Goal: Task Accomplishment & Management: Complete application form

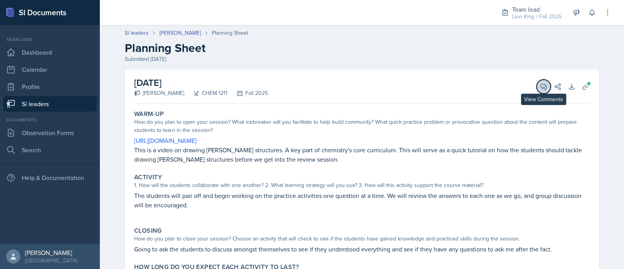
click at [540, 89] on icon at bounding box center [544, 87] width 8 height 8
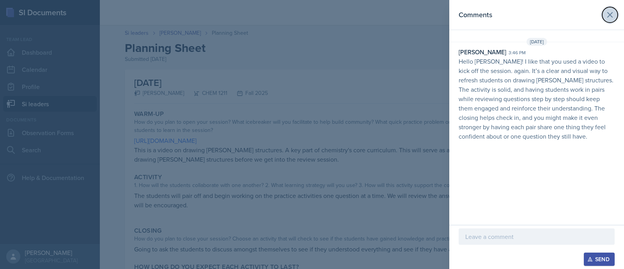
click at [606, 15] on icon at bounding box center [610, 14] width 9 height 9
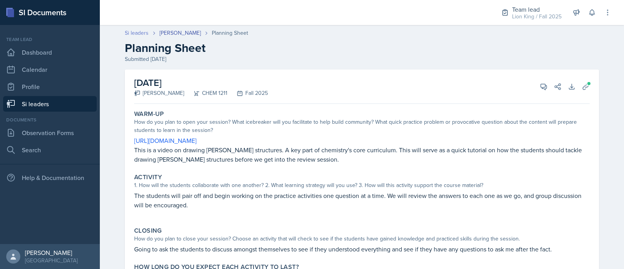
click at [132, 36] on link "Si leaders" at bounding box center [137, 33] width 24 height 8
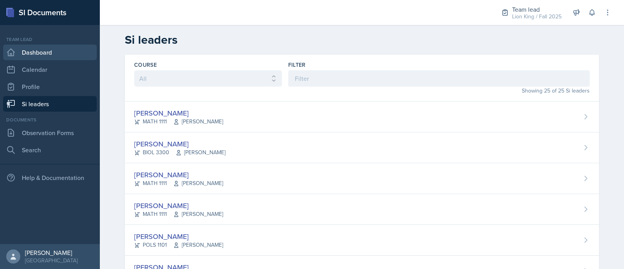
click at [64, 52] on link "Dashboard" at bounding box center [50, 52] width 94 height 16
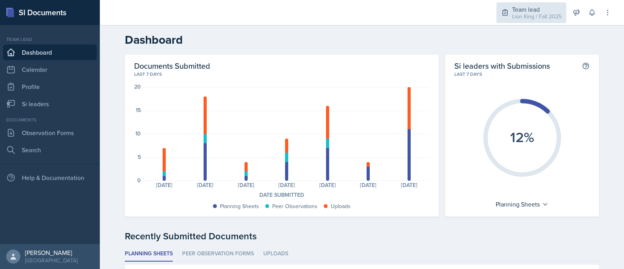
click at [554, 8] on div "Team lead" at bounding box center [537, 9] width 50 height 9
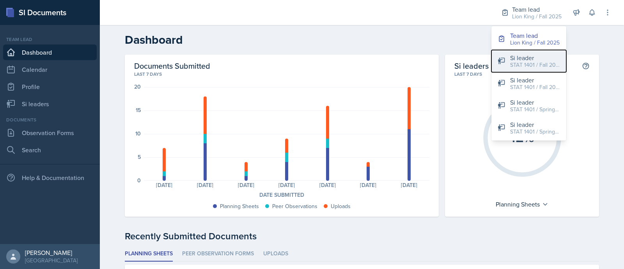
click at [531, 61] on div "STAT 1401 / Fall 2025" at bounding box center [535, 65] width 50 height 8
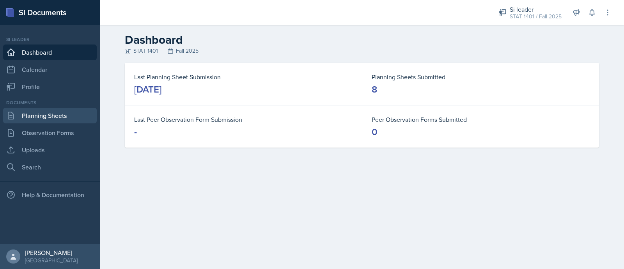
click at [57, 114] on link "Planning Sheets" at bounding box center [50, 116] width 94 height 16
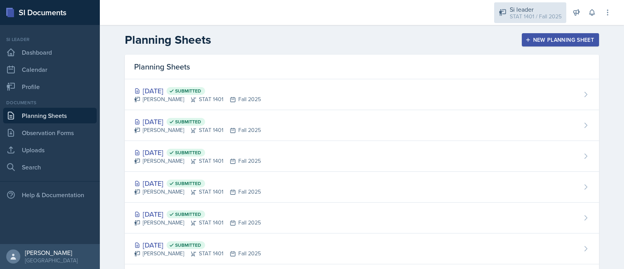
click at [520, 11] on div "Si leader" at bounding box center [536, 9] width 52 height 9
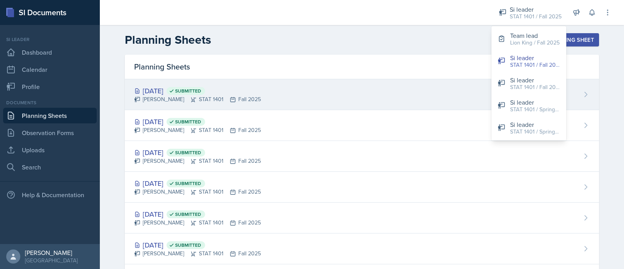
click at [406, 94] on div "[DATE] Submitted [PERSON_NAME] STAT 1401 Fall 2025" at bounding box center [362, 94] width 474 height 31
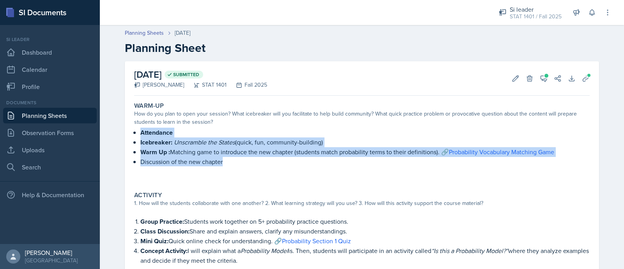
drag, startPoint x: 127, startPoint y: 128, endPoint x: 225, endPoint y: 165, distance: 104.4
click at [225, 165] on div "Warm-Up How do you plan to open your session? What icebreaker will you facilita…" at bounding box center [362, 142] width 462 height 86
copy ul "Attendance Icebreaker: Unscramble the States (quick, fun, community-building) W…"
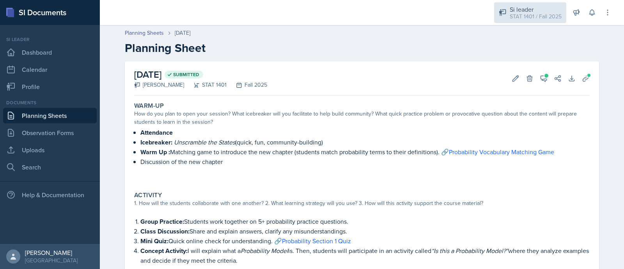
click at [531, 16] on div "STAT 1401 / Fall 2025" at bounding box center [536, 16] width 52 height 8
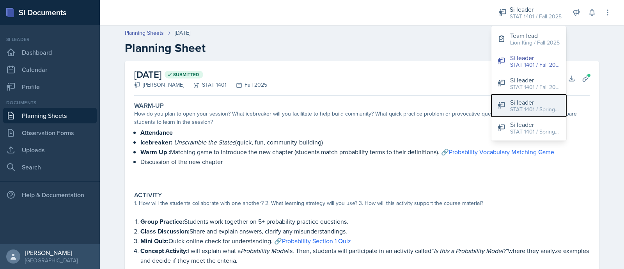
click at [539, 103] on div "Si leader" at bounding box center [535, 102] width 50 height 9
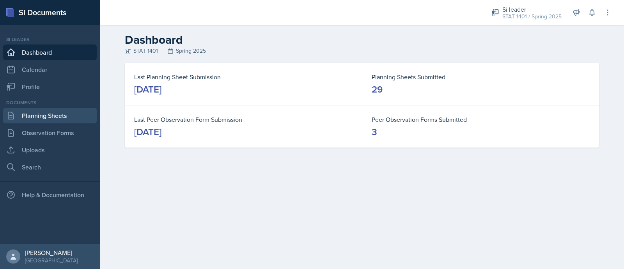
click at [57, 119] on link "Planning Sheets" at bounding box center [50, 116] width 94 height 16
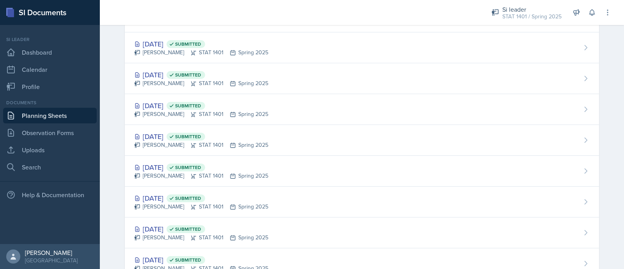
scroll to position [591, 0]
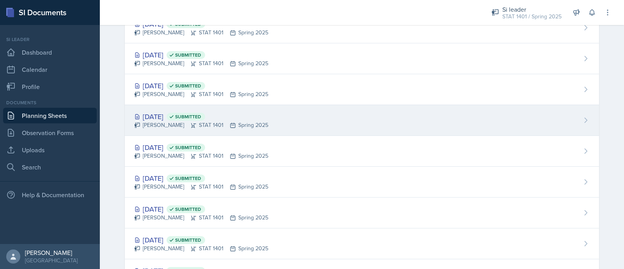
click at [328, 109] on div "[DATE] Submitted [PERSON_NAME] STAT 1401 Spring 2025" at bounding box center [362, 120] width 474 height 31
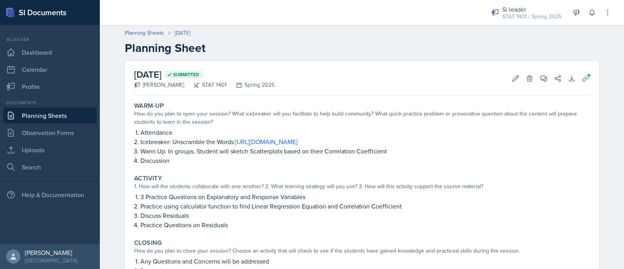
click at [148, 28] on header "Planning Sheets [DATE] Planning Sheet" at bounding box center [362, 42] width 524 height 42
click at [151, 31] on link "Planning Sheets" at bounding box center [144, 33] width 39 height 8
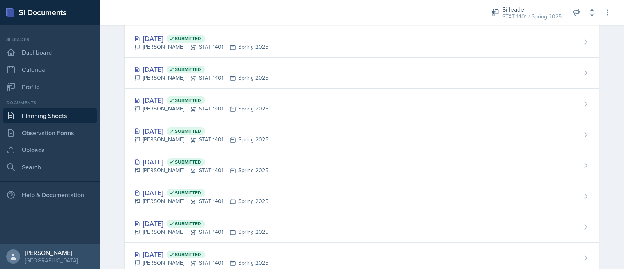
scroll to position [494, 0]
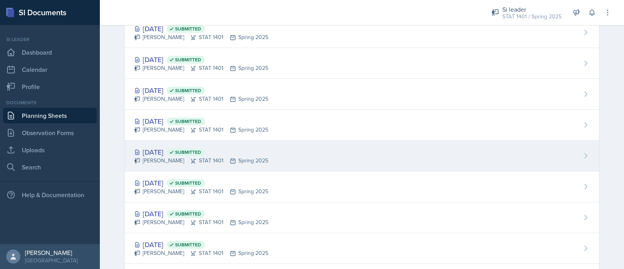
click at [488, 140] on div "[DATE] Submitted [PERSON_NAME] STAT 1401 Spring 2025" at bounding box center [362, 155] width 474 height 31
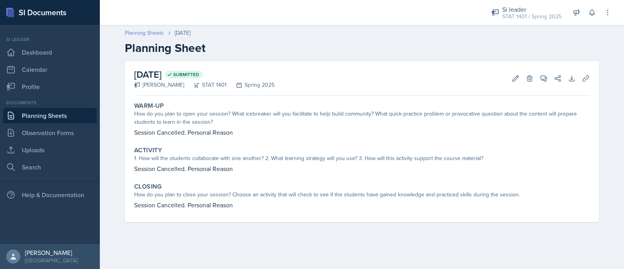
click at [150, 30] on link "Planning Sheets" at bounding box center [144, 33] width 39 height 8
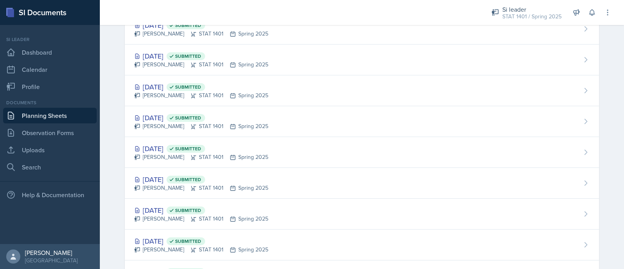
scroll to position [563, 0]
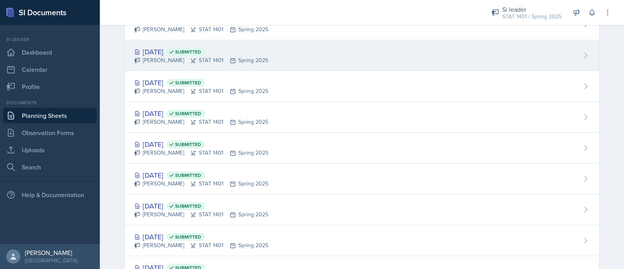
click at [286, 55] on div "[DATE] Submitted [PERSON_NAME] STAT 1401 Spring 2025" at bounding box center [362, 55] width 474 height 31
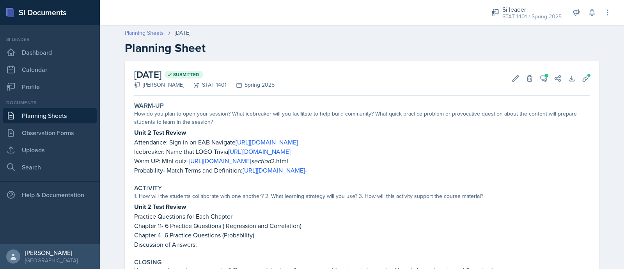
click at [134, 32] on link "Planning Sheets" at bounding box center [144, 33] width 39 height 8
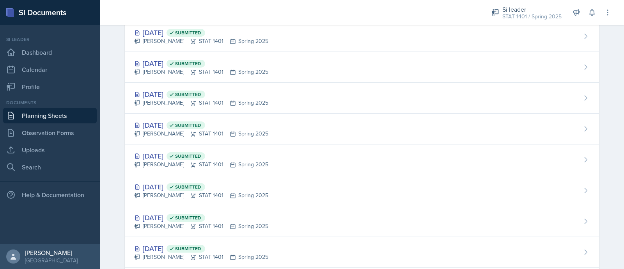
scroll to position [578, 0]
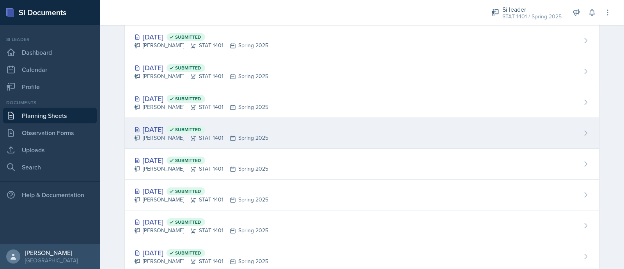
click at [530, 135] on div "[DATE] Submitted [PERSON_NAME] STAT 1401 Spring 2025" at bounding box center [362, 133] width 474 height 31
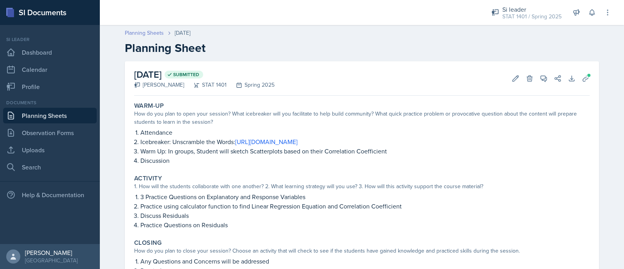
click at [134, 30] on link "Planning Sheets" at bounding box center [144, 33] width 39 height 8
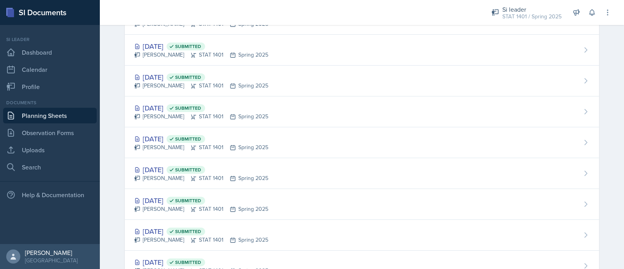
scroll to position [670, 0]
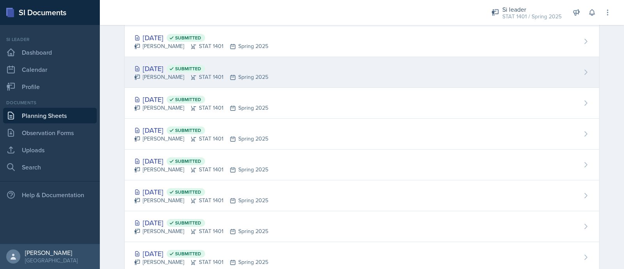
click at [297, 57] on div "[DATE] Submitted [PERSON_NAME] STAT 1401 Spring 2025" at bounding box center [362, 72] width 474 height 31
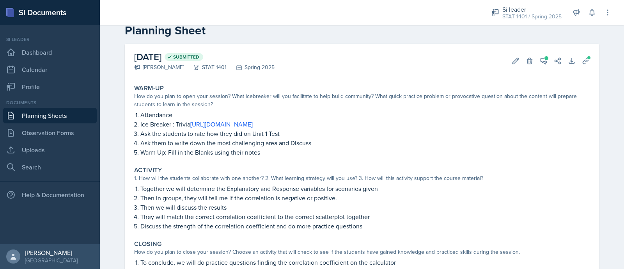
scroll to position [0, 0]
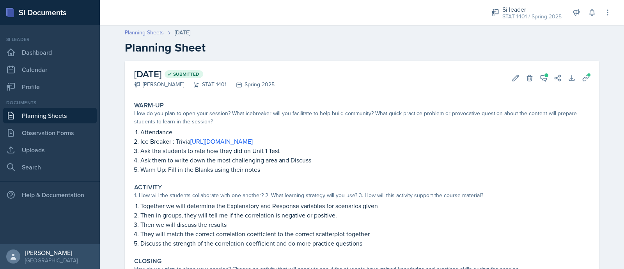
click at [134, 31] on link "Planning Sheets" at bounding box center [144, 32] width 39 height 8
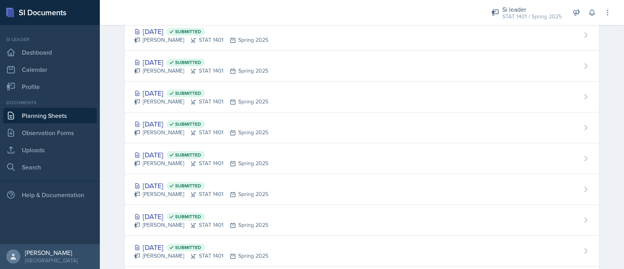
scroll to position [556, 0]
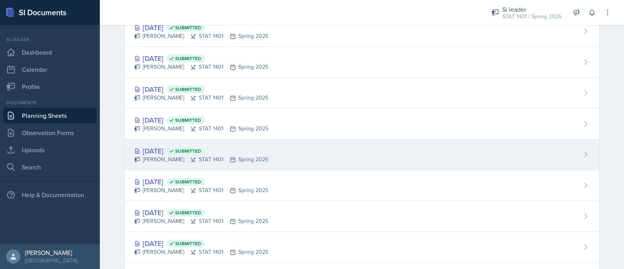
click at [324, 149] on div "[DATE] Submitted [PERSON_NAME] STAT 1401 Spring 2025" at bounding box center [362, 154] width 474 height 31
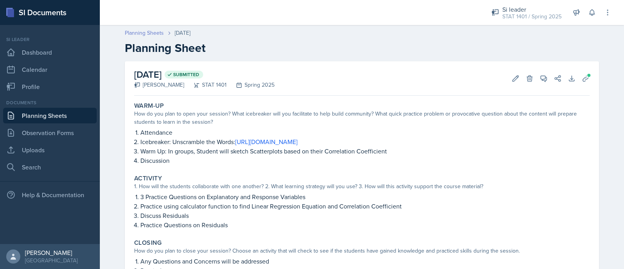
click at [147, 32] on link "Planning Sheets" at bounding box center [144, 33] width 39 height 8
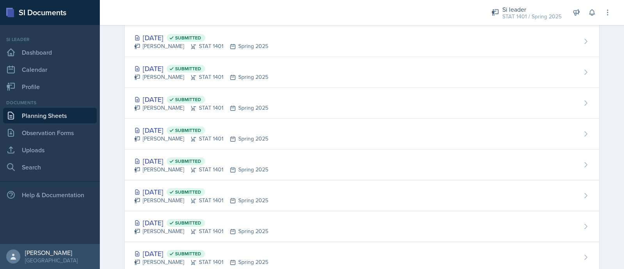
scroll to position [720, 0]
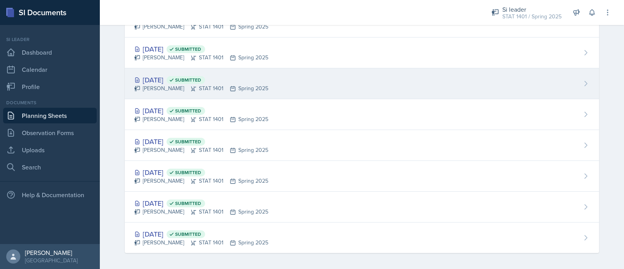
click at [248, 88] on div "[PERSON_NAME] STAT 1401 Spring 2025" at bounding box center [201, 88] width 134 height 8
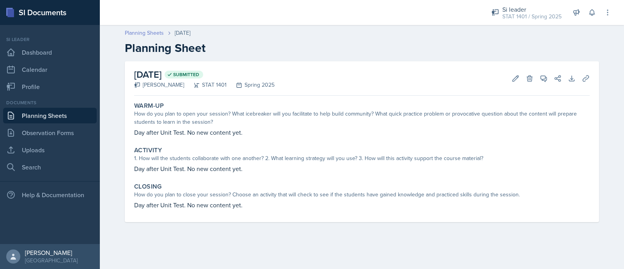
click at [142, 36] on link "Planning Sheets" at bounding box center [144, 33] width 39 height 8
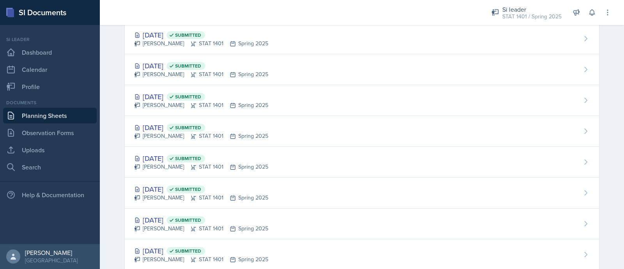
scroll to position [720, 0]
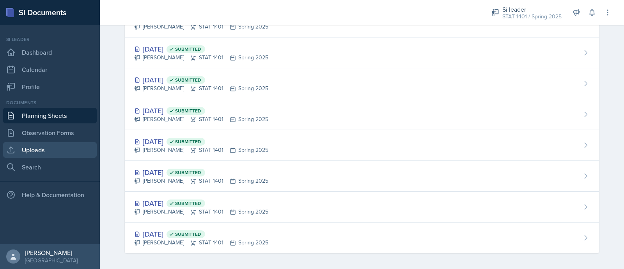
click at [27, 156] on link "Uploads" at bounding box center [50, 150] width 94 height 16
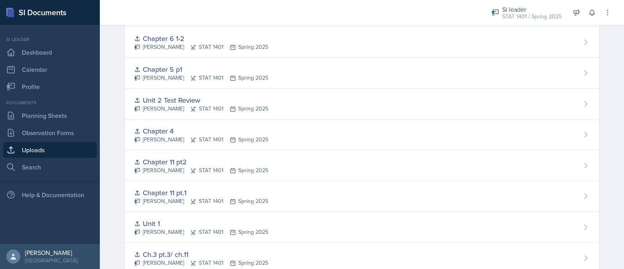
scroll to position [394, 0]
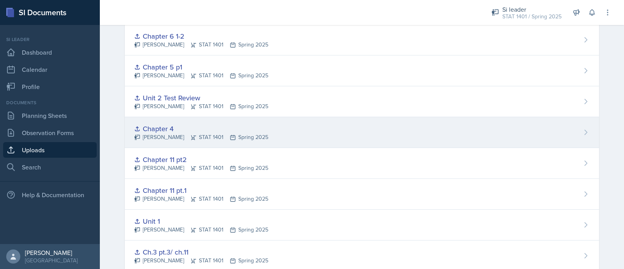
click at [405, 119] on div "Chapter 4 [PERSON_NAME] STAT 1401 Spring 2025" at bounding box center [362, 132] width 474 height 31
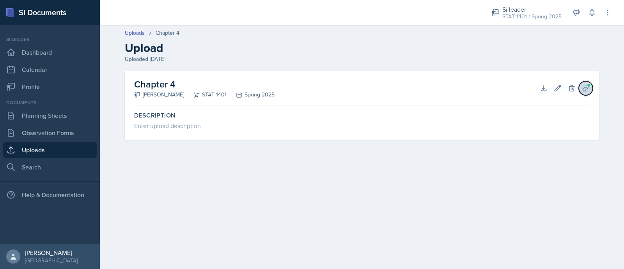
click at [585, 88] on icon at bounding box center [586, 88] width 8 height 8
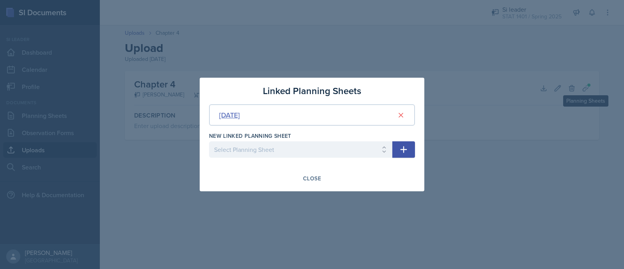
click at [240, 117] on div "[DATE]" at bounding box center [229, 115] width 21 height 11
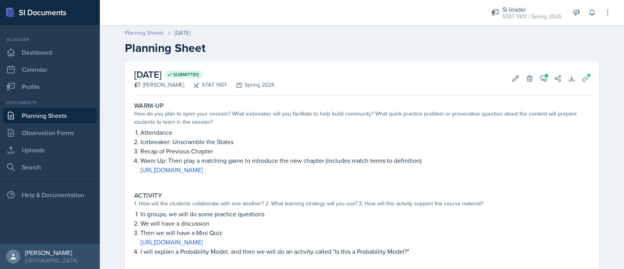
click at [145, 37] on link "Planning Sheets" at bounding box center [144, 33] width 39 height 8
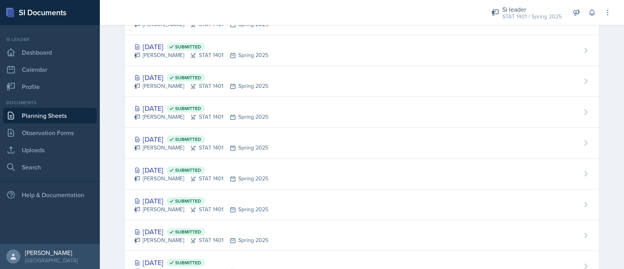
scroll to position [508, 0]
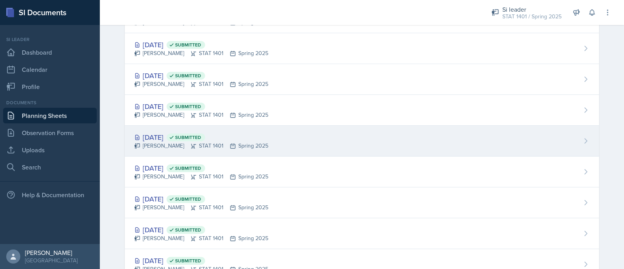
click at [244, 138] on div "[DATE] Submitted" at bounding box center [201, 137] width 134 height 11
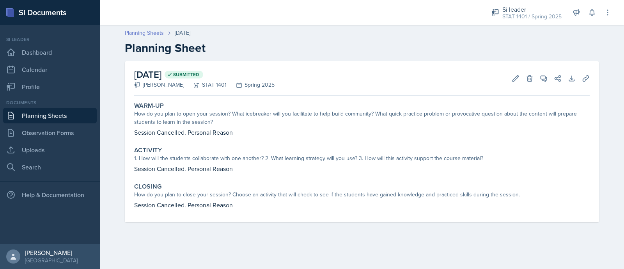
click at [139, 31] on link "Planning Sheets" at bounding box center [144, 33] width 39 height 8
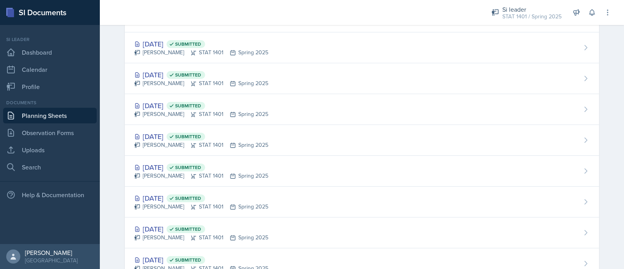
scroll to position [512, 0]
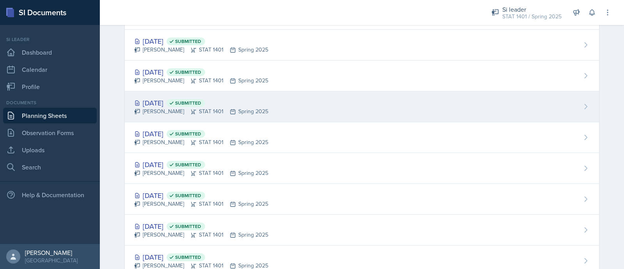
click at [174, 100] on icon at bounding box center [171, 102] width 5 height 5
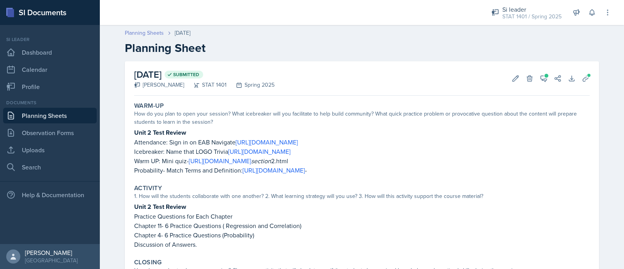
click at [146, 30] on link "Planning Sheets" at bounding box center [144, 33] width 39 height 8
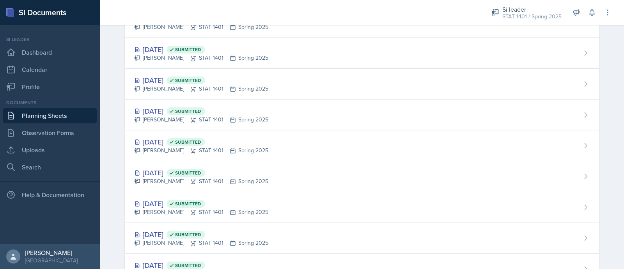
scroll to position [558, 0]
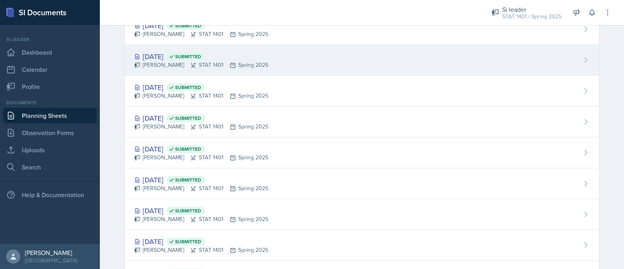
click at [185, 54] on div "[DATE] Submitted" at bounding box center [201, 56] width 134 height 11
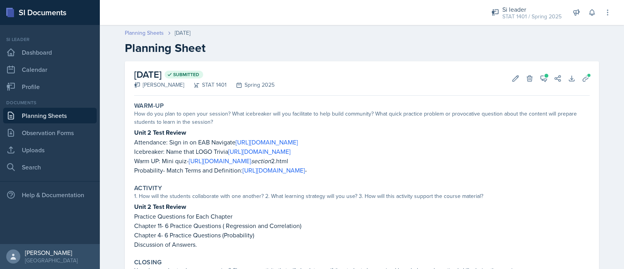
click at [148, 31] on link "Planning Sheets" at bounding box center [144, 33] width 39 height 8
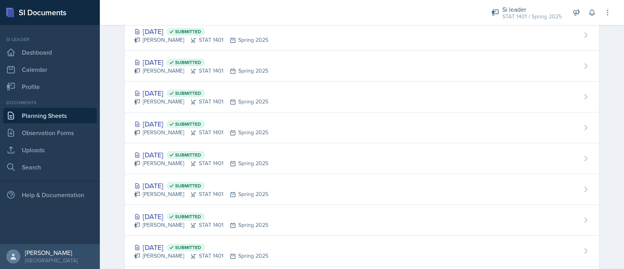
scroll to position [430, 0]
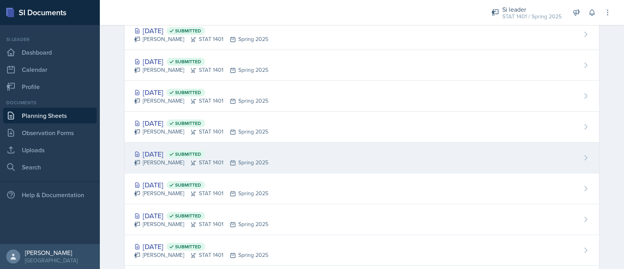
click at [201, 155] on span "Submitted" at bounding box center [188, 154] width 26 height 6
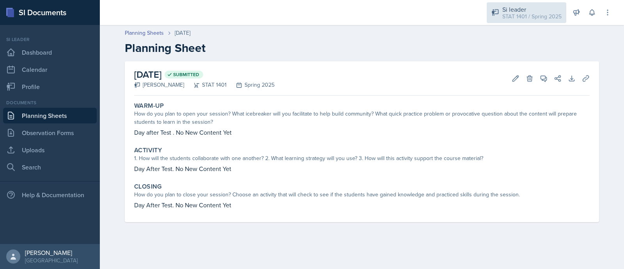
click at [534, 11] on div "Si leader" at bounding box center [532, 9] width 59 height 9
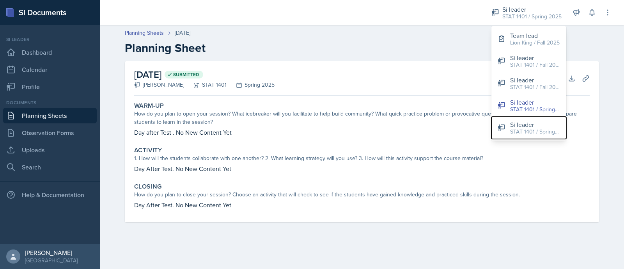
click at [531, 126] on div "Si leader" at bounding box center [535, 124] width 50 height 9
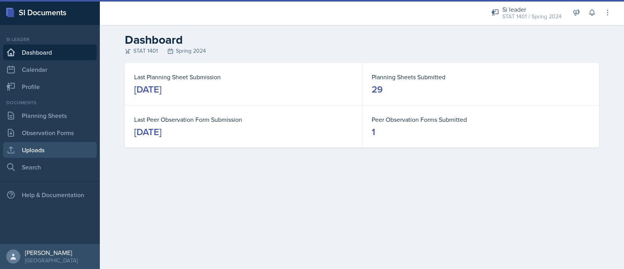
click at [53, 149] on link "Uploads" at bounding box center [50, 150] width 94 height 16
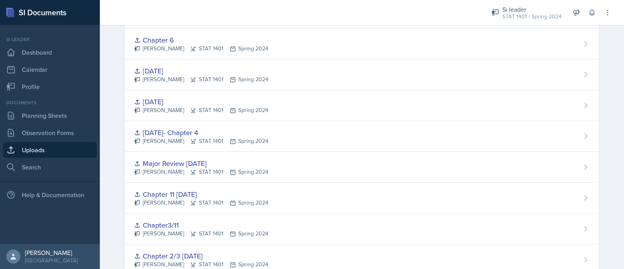
scroll to position [396, 0]
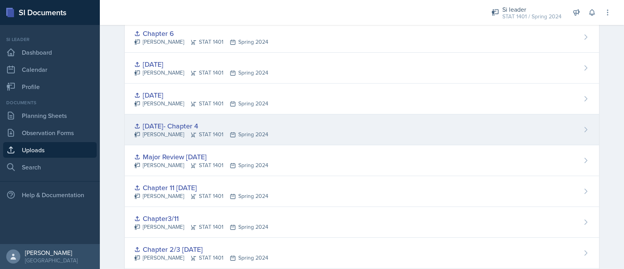
click at [361, 126] on div "[DATE]- Chapter 4 [PERSON_NAME] STAT 1401 Spring 2024" at bounding box center [362, 129] width 474 height 31
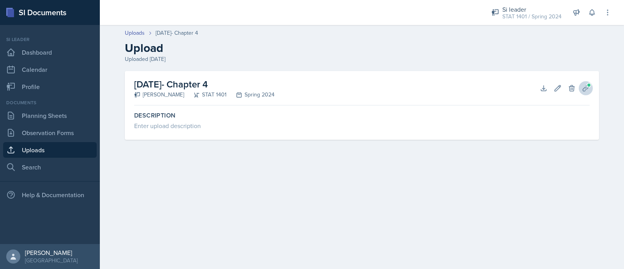
click at [584, 87] on icon at bounding box center [586, 88] width 8 height 8
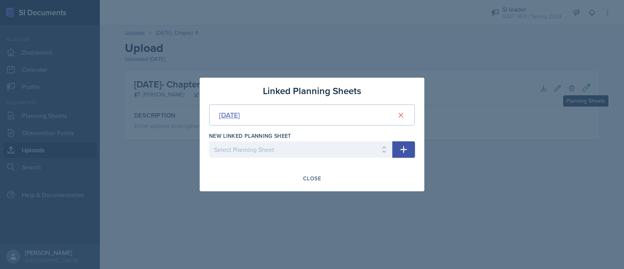
click at [240, 118] on div "[DATE]" at bounding box center [229, 115] width 21 height 11
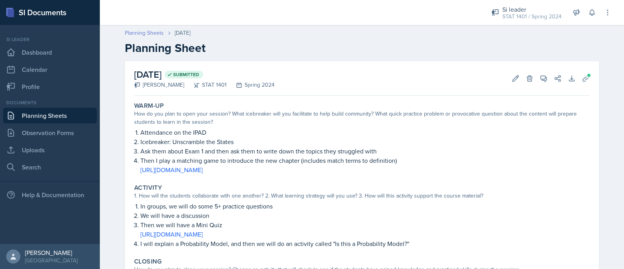
click at [141, 33] on link "Planning Sheets" at bounding box center [144, 33] width 39 height 8
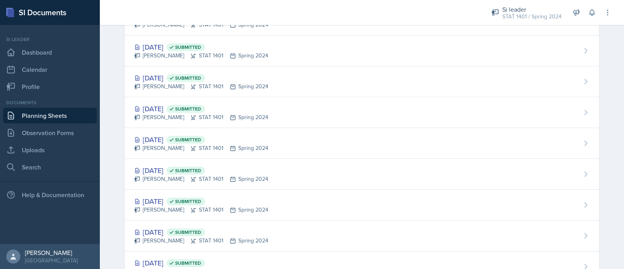
scroll to position [565, 0]
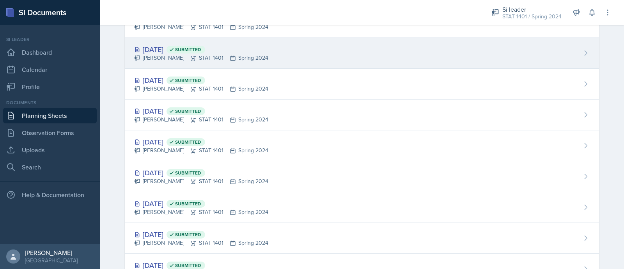
click at [243, 57] on div "[PERSON_NAME] STAT 1401 Spring 2024" at bounding box center [201, 58] width 134 height 8
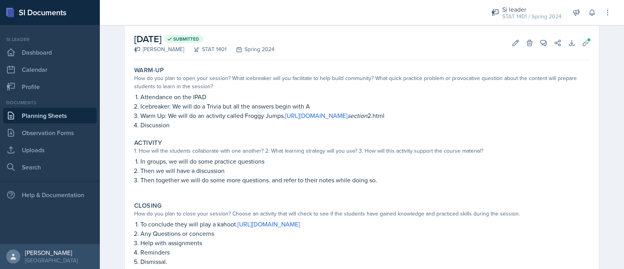
scroll to position [40, 0]
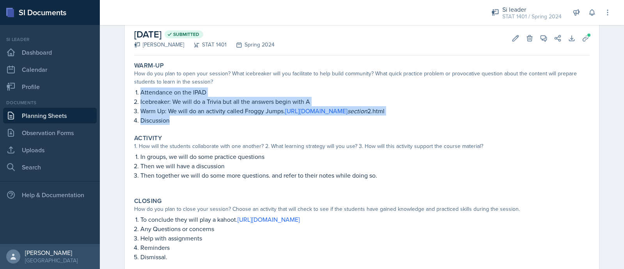
drag, startPoint x: 125, startPoint y: 89, endPoint x: 189, endPoint y: 124, distance: 73.0
click at [189, 124] on div "[DATE] Submitted [PERSON_NAME] STAT 1401 Spring 2024 Edit Delete View Comments …" at bounding box center [362, 147] width 474 height 253
copy ol "Attendance on the IPAD Icebreaker: We will do a Trivia but all the answers begi…"
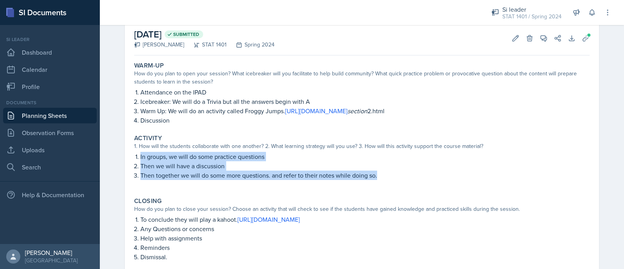
drag, startPoint x: 126, startPoint y: 152, endPoint x: 376, endPoint y: 184, distance: 252.2
click at [376, 184] on div "[DATE] Submitted [PERSON_NAME] STAT 1401 Spring 2024 Edit Delete View Comments …" at bounding box center [362, 147] width 474 height 253
copy ol "In groups, we will do some practice questions Then we will have a discussion Th…"
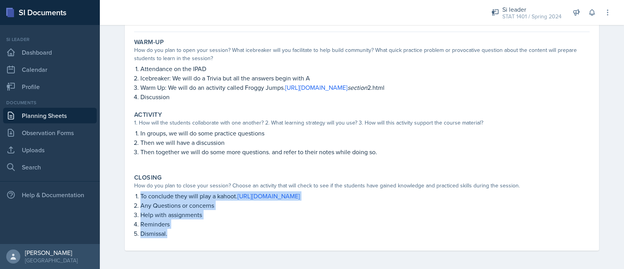
drag, startPoint x: 129, startPoint y: 194, endPoint x: 185, endPoint y: 230, distance: 67.1
click at [185, 230] on div "Closing How do you plan to close your session? Choose an activity that will che…" at bounding box center [362, 206] width 462 height 71
copy ol "To conclude they will play a kahoot. [URL][DOMAIN_NAME] Any Questions or concer…"
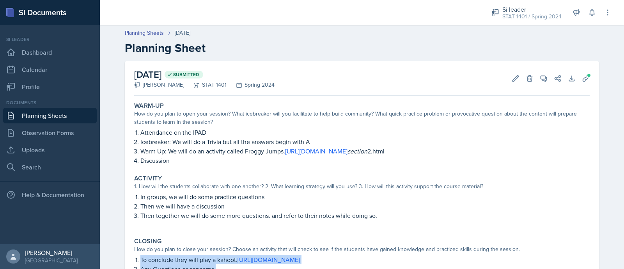
click at [586, 84] on div "[DATE] Submitted [PERSON_NAME] STAT 1401 Spring 2024 Edit Delete View Comments …" at bounding box center [362, 187] width 474 height 253
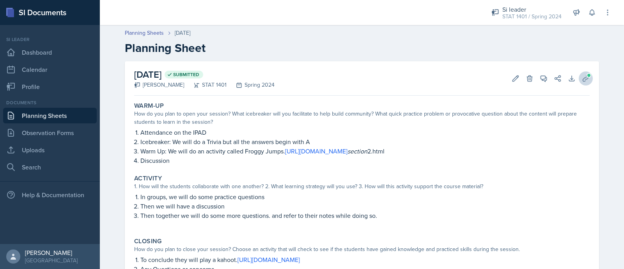
click at [582, 79] on icon at bounding box center [586, 79] width 8 height 8
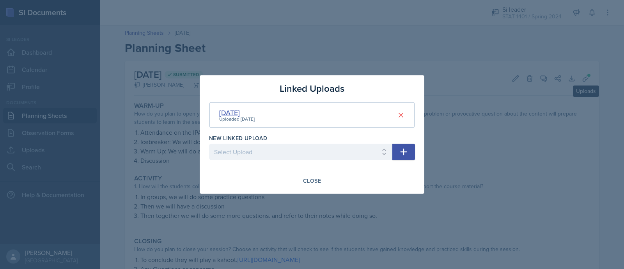
click at [235, 114] on div "[DATE]" at bounding box center [237, 112] width 36 height 11
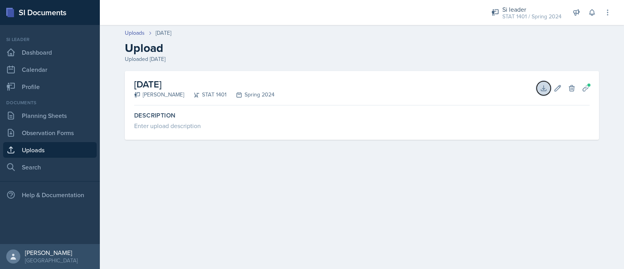
click at [544, 85] on icon at bounding box center [544, 88] width 8 height 8
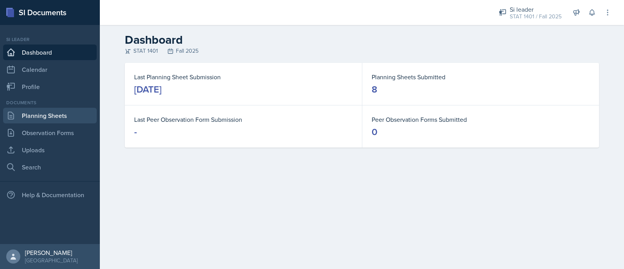
click at [46, 114] on link "Planning Sheets" at bounding box center [50, 116] width 94 height 16
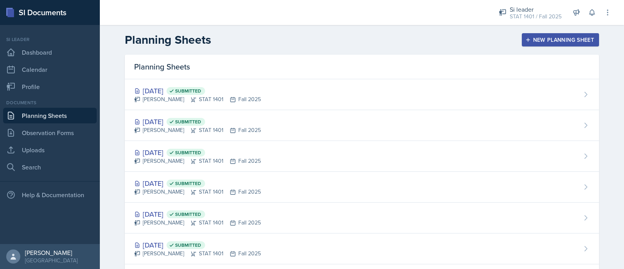
click at [538, 37] on div "New Planning Sheet" at bounding box center [560, 40] width 67 height 6
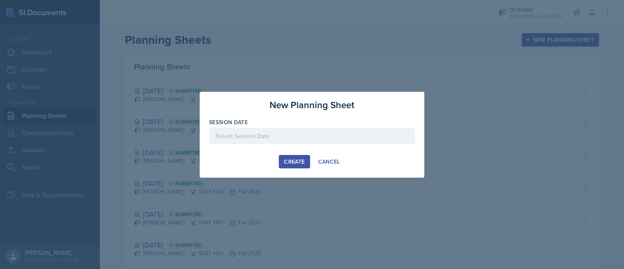
click at [316, 137] on div at bounding box center [312, 136] width 206 height 16
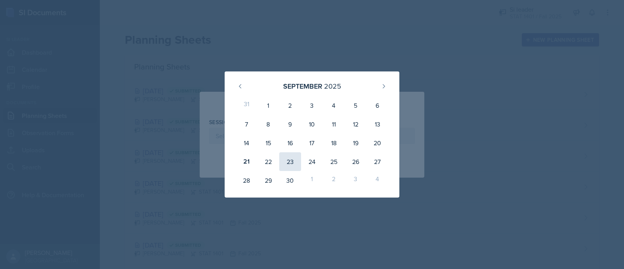
click at [287, 155] on div "23" at bounding box center [290, 161] width 22 height 19
type input "September 23rd, 2025"
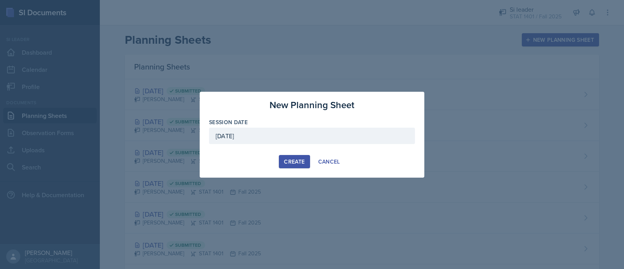
click at [289, 156] on button "Create" at bounding box center [294, 161] width 31 height 13
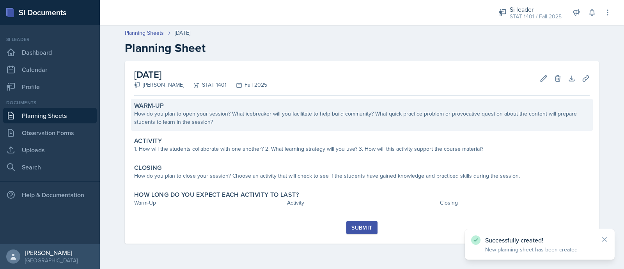
click at [249, 125] on div "How do you plan to open your session? What icebreaker will you facilitate to he…" at bounding box center [362, 118] width 456 height 16
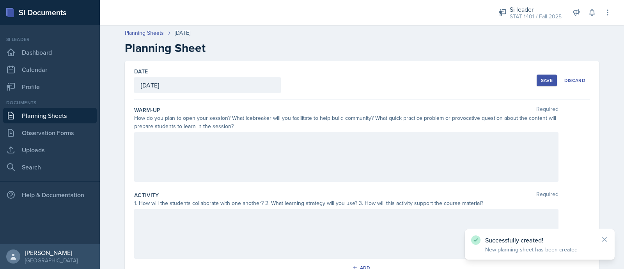
click at [252, 141] on div at bounding box center [346, 157] width 425 height 50
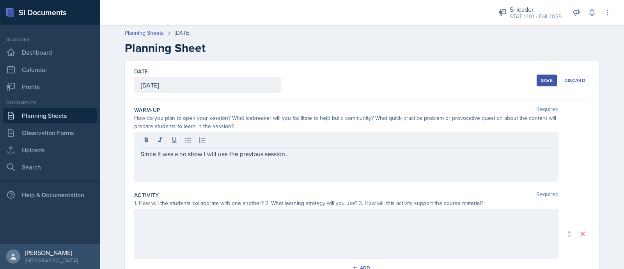
drag, startPoint x: 306, startPoint y: 159, endPoint x: 107, endPoint y: 143, distance: 199.6
click at [107, 143] on div "Planning Sheets Sep 23rd, 2025 Planning Sheet Date September 23rd, 2025 Septemb…" at bounding box center [362, 223] width 524 height 404
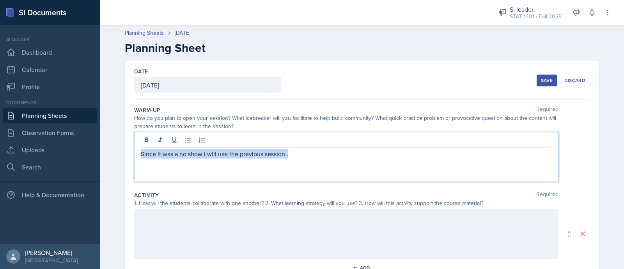
drag, startPoint x: 300, startPoint y: 138, endPoint x: 124, endPoint y: 124, distance: 176.9
click at [125, 124] on div "Date September 23rd, 2025 September 2025 31 1 2 3 4 5 6 7 8 9 10 11 12 13 14 15…" at bounding box center [362, 233] width 474 height 345
drag, startPoint x: 241, startPoint y: 157, endPoint x: 114, endPoint y: 149, distance: 127.4
click at [114, 149] on div "Date September 23rd, 2025 September 2025 31 1 2 3 4 5 6 7 8 9 10 11 12 13 14 15…" at bounding box center [361, 243] width 499 height 364
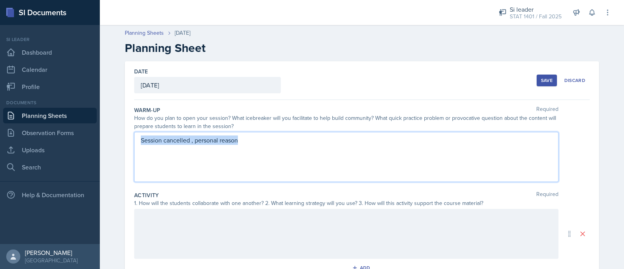
copy p "Session cancelled , personal reason"
click at [162, 227] on div at bounding box center [346, 234] width 425 height 50
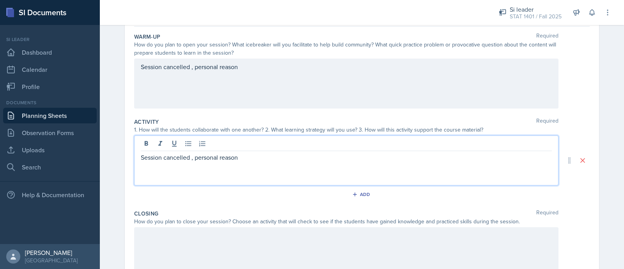
scroll to position [155, 0]
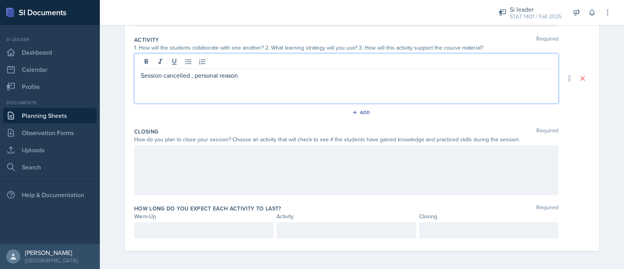
click at [171, 172] on div at bounding box center [346, 170] width 425 height 50
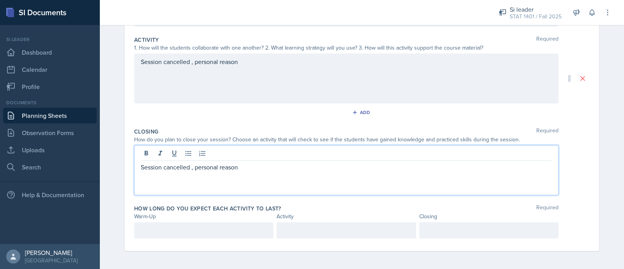
click at [201, 232] on p at bounding box center [204, 230] width 126 height 9
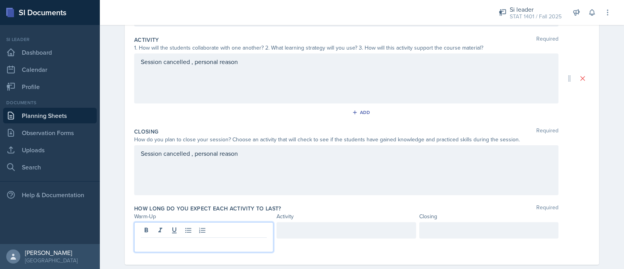
scroll to position [169, 0]
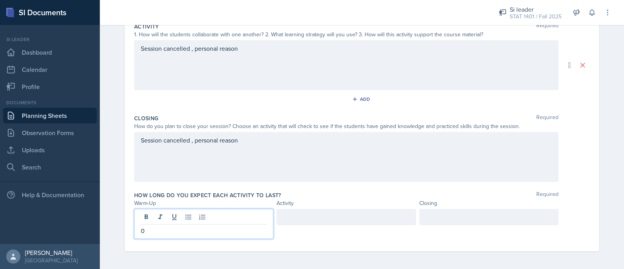
click at [301, 213] on div at bounding box center [346, 217] width 139 height 16
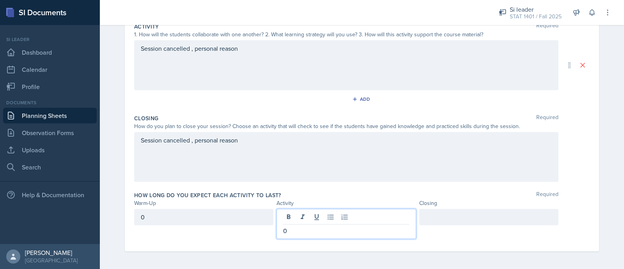
click at [445, 219] on div at bounding box center [488, 217] width 139 height 16
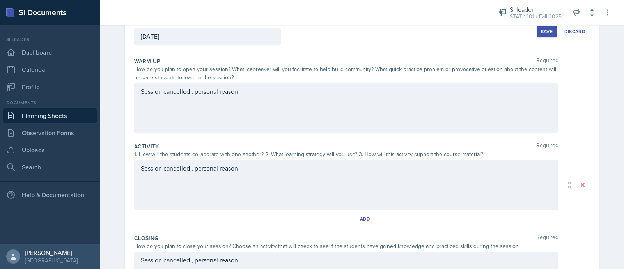
scroll to position [42, 0]
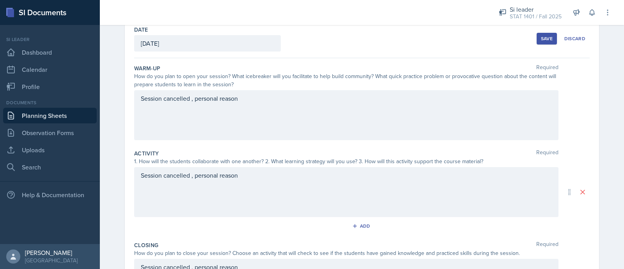
click at [547, 38] on div "Save" at bounding box center [547, 39] width 12 height 6
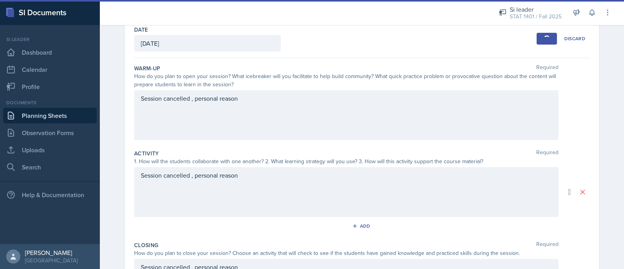
scroll to position [44, 0]
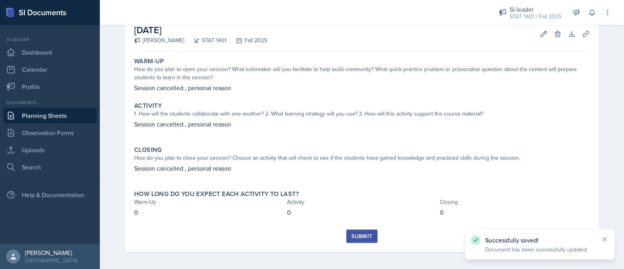
click at [359, 235] on div "Submit" at bounding box center [362, 236] width 21 height 6
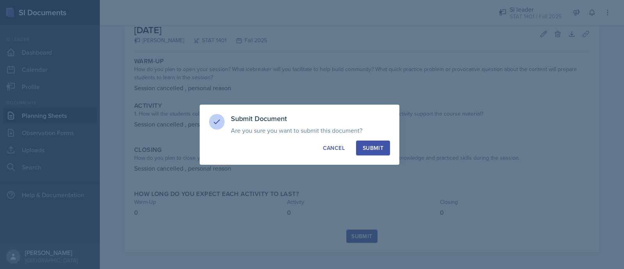
click at [373, 149] on div "Submit" at bounding box center [373, 148] width 21 height 8
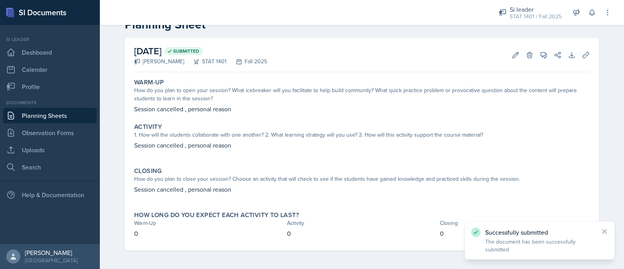
scroll to position [0, 0]
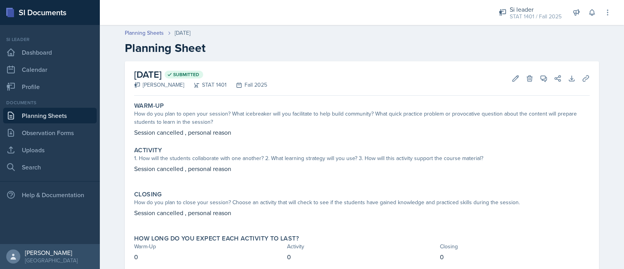
click at [132, 37] on div "Planning Sheets Sep 23rd, 2025 Planning Sheet" at bounding box center [361, 42] width 499 height 26
click at [129, 35] on link "Planning Sheets" at bounding box center [144, 33] width 39 height 8
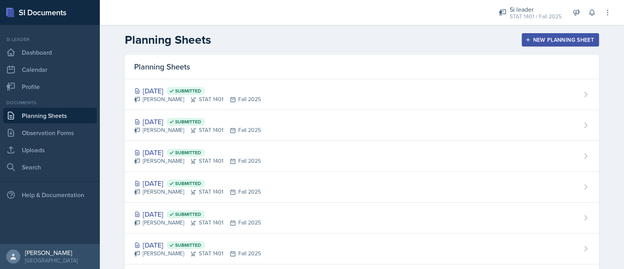
click at [563, 42] on div "New Planning Sheet" at bounding box center [560, 40] width 67 height 6
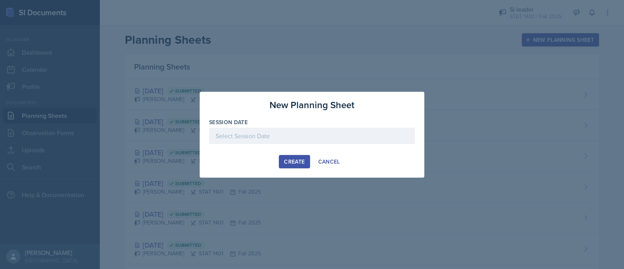
click at [360, 135] on div at bounding box center [312, 136] width 206 height 16
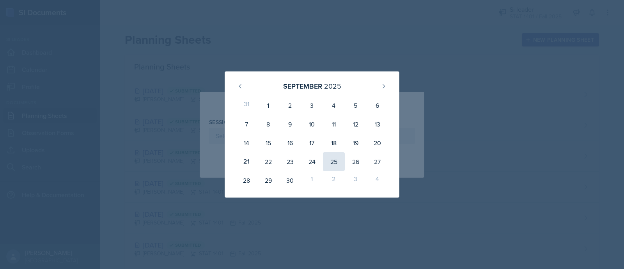
click at [331, 160] on div "25" at bounding box center [334, 161] width 22 height 19
type input "September 25th, 2025"
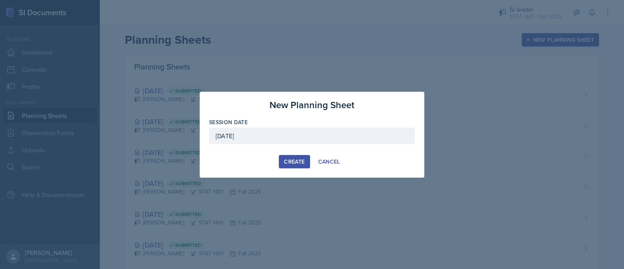
click at [293, 164] on div "Create" at bounding box center [294, 161] width 21 height 6
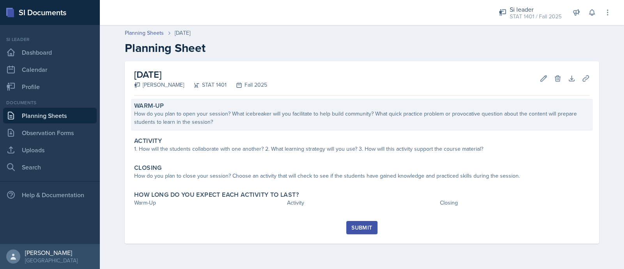
click at [185, 127] on div "Warm-Up How do you plan to open your session? What icebreaker will you facilita…" at bounding box center [362, 115] width 462 height 32
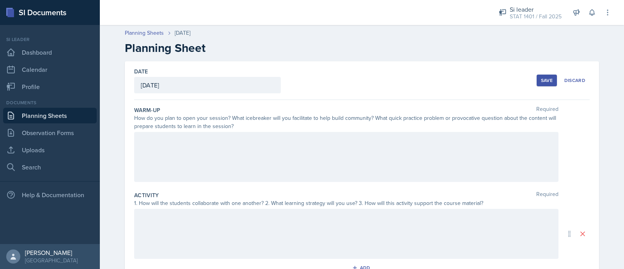
click at [189, 145] on div at bounding box center [346, 157] width 425 height 50
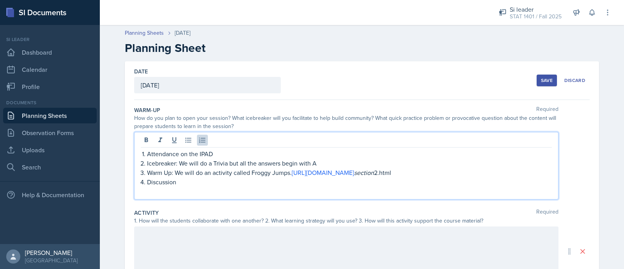
click at [318, 162] on p "Icebreaker: We will do a Trivia but all the answers begin with A" at bounding box center [349, 162] width 405 height 9
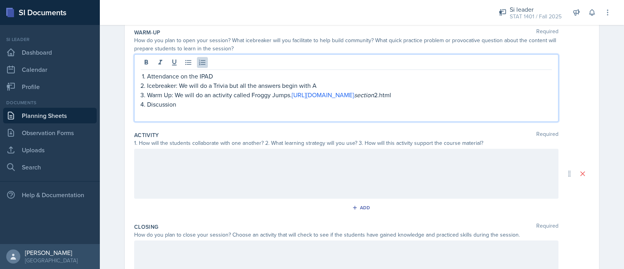
click at [330, 155] on p at bounding box center [346, 156] width 411 height 9
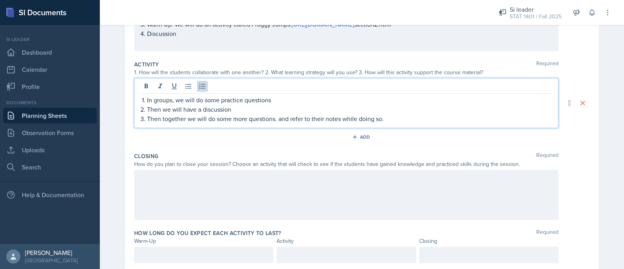
click at [339, 177] on p at bounding box center [346, 177] width 411 height 9
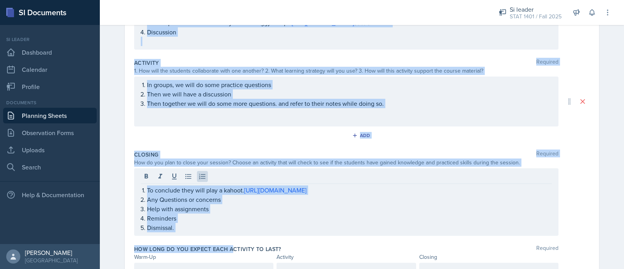
scroll to position [176, 0]
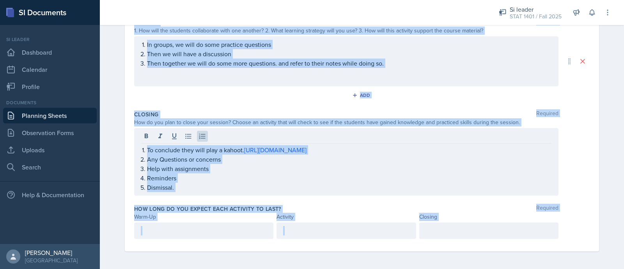
drag, startPoint x: 129, startPoint y: 110, endPoint x: 480, endPoint y: 237, distance: 373.0
click at [480, 237] on div "Date September 25th, 2025 September 2025 31 1 2 3 4 5 6 7 8 9 10 11 12 13 14 15…" at bounding box center [362, 68] width 474 height 366
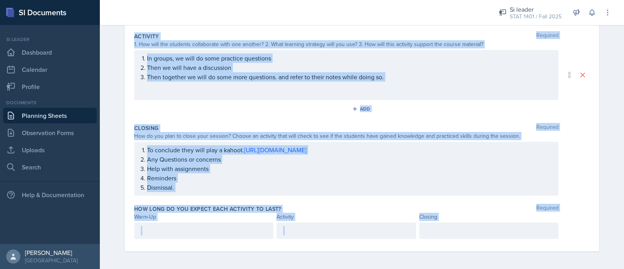
copy div "Warm-Up Required How do you plan to open your session? What icebreaker will you…"
click at [281, 114] on div "Add" at bounding box center [362, 110] width 456 height 15
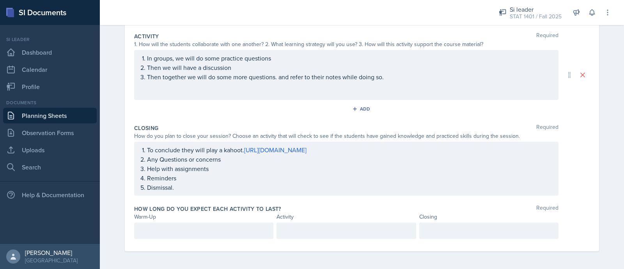
scroll to position [0, 0]
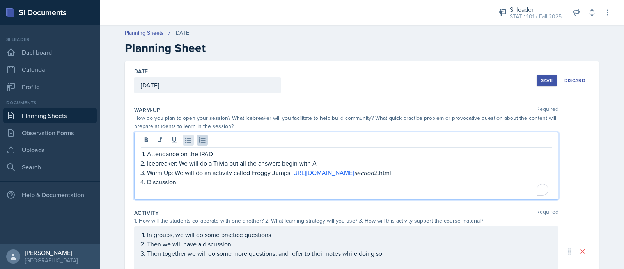
drag, startPoint x: 221, startPoint y: 138, endPoint x: 189, endPoint y: 139, distance: 32.0
click at [189, 139] on div "Attendance on the IPAD Icebreaker: We will do a Trivia but all the answers begi…" at bounding box center [346, 166] width 425 height 68
drag, startPoint x: 222, startPoint y: 153, endPoint x: 185, endPoint y: 147, distance: 37.6
click at [185, 147] on div "Attendance on the IPAD Icebreaker: We will do a Trivia but all the answers begi…" at bounding box center [346, 166] width 425 height 68
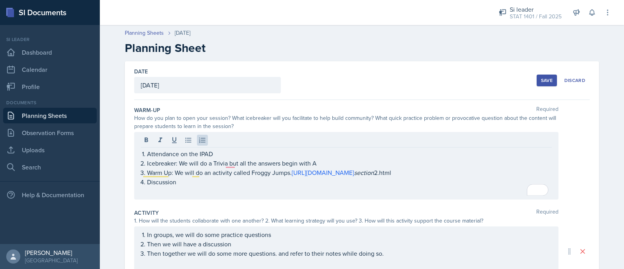
click at [185, 147] on div "Attendance on the IPAD Icebreaker: We will do a Trivia but all the answers begi…" at bounding box center [346, 166] width 425 height 68
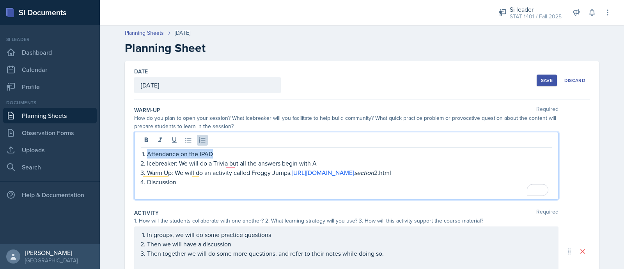
click at [182, 154] on p "Attendance on the IPAD" at bounding box center [349, 153] width 405 height 9
drag, startPoint x: 181, startPoint y: 156, endPoint x: 212, endPoint y: 156, distance: 30.8
click at [212, 156] on p "Attendance on the IPAD" at bounding box center [349, 153] width 405 height 9
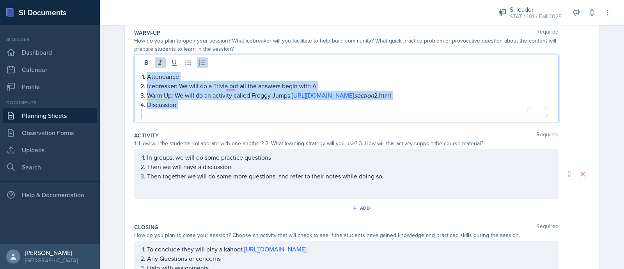
scroll to position [176, 0]
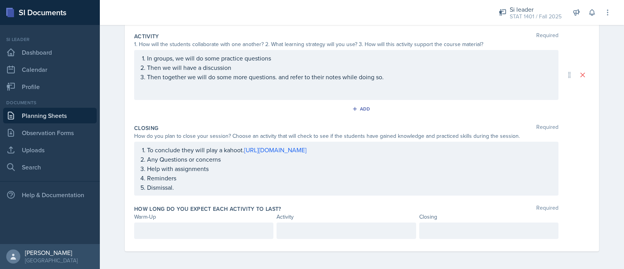
drag, startPoint x: 137, startPoint y: 154, endPoint x: 197, endPoint y: 153, distance: 60.9
click at [197, 153] on div "Warm-Up Required How do you plan to open your session? What icebreaker will you…" at bounding box center [362, 88] width 456 height 328
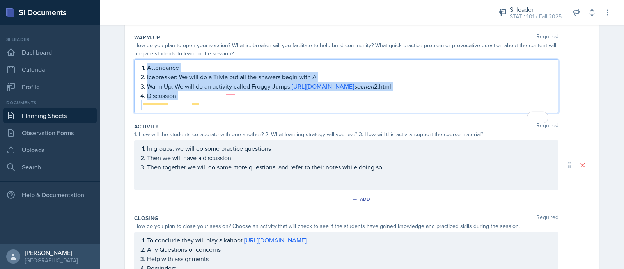
scroll to position [0, 0]
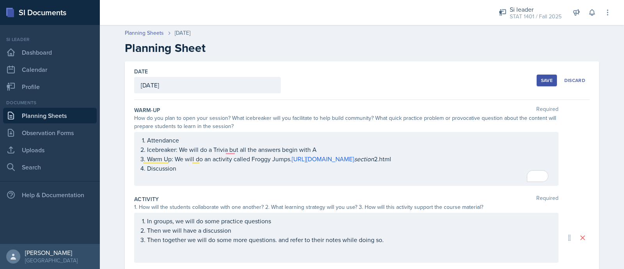
click at [184, 133] on div "Attendance Icebreaker: We will do a Trivia but all the answers begin with A War…" at bounding box center [346, 159] width 425 height 54
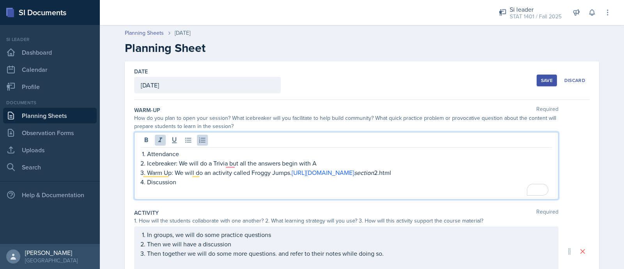
click at [136, 150] on div "Attendance Icebreaker: We will do a Trivia but all the answers begin with A War…" at bounding box center [346, 166] width 425 height 68
click at [125, 151] on div "Date September 25th, 2025 September 2025 31 1 2 3 4 5 6 7 8 9 10 11 12 13 14 15…" at bounding box center [362, 244] width 474 height 366
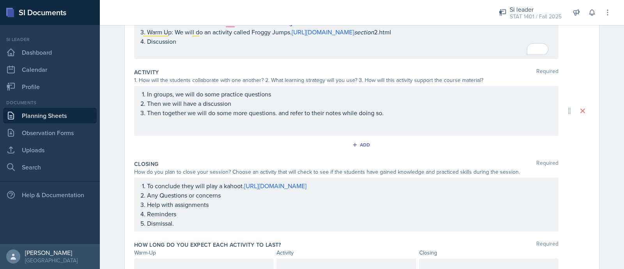
scroll to position [163, 0]
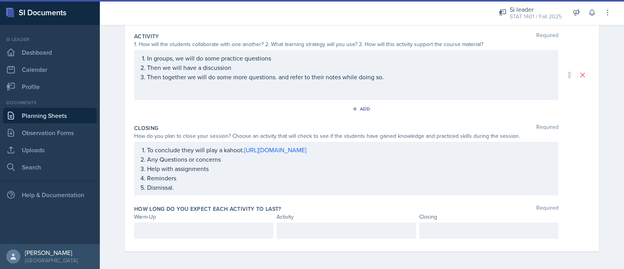
drag, startPoint x: 135, startPoint y: 137, endPoint x: 480, endPoint y: 231, distance: 357.9
click at [480, 231] on div "Warm-Up Required How do you plan to open your session? What icebreaker will you…" at bounding box center [362, 94] width 456 height 314
copy div "Attendance Icebreaker: We will do a Trivia but all the answers begin with A War…"
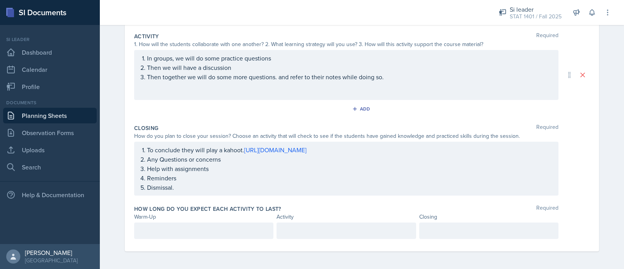
click at [263, 84] on div "In groups, we will do some practice questions Then we will have a discussion Th…" at bounding box center [346, 75] width 425 height 50
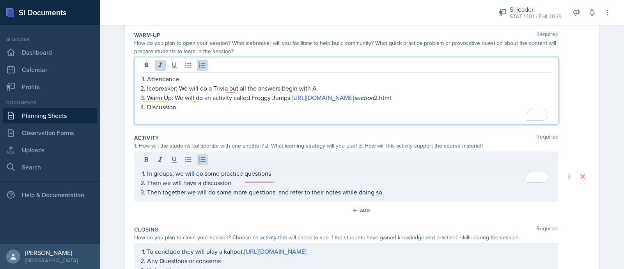
scroll to position [88, 0]
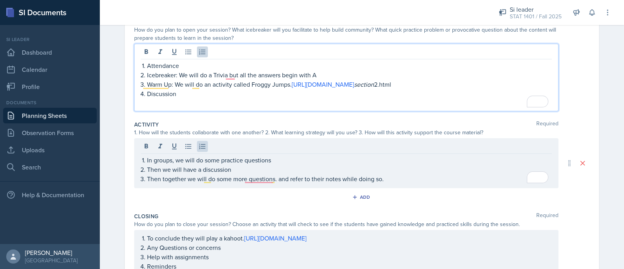
drag, startPoint x: 177, startPoint y: 66, endPoint x: 140, endPoint y: 60, distance: 37.1
click at [147, 61] on li "Attendance" at bounding box center [349, 65] width 405 height 9
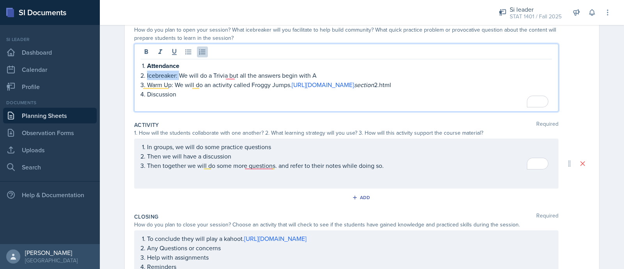
drag, startPoint x: 176, startPoint y: 75, endPoint x: 141, endPoint y: 72, distance: 34.8
click at [147, 72] on li "Icebreaker: We will do a Trivia but all the answers begin with A" at bounding box center [349, 75] width 405 height 9
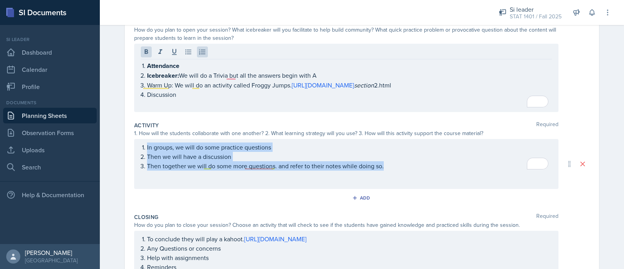
drag, startPoint x: 135, startPoint y: 142, endPoint x: 394, endPoint y: 170, distance: 261.4
click at [394, 170] on div "In groups, we will do some practice questions Then we will have a discussion Th…" at bounding box center [346, 164] width 425 height 50
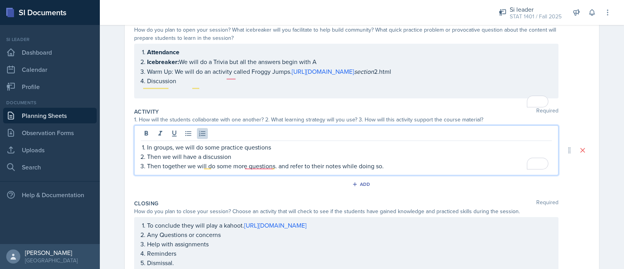
scroll to position [101, 0]
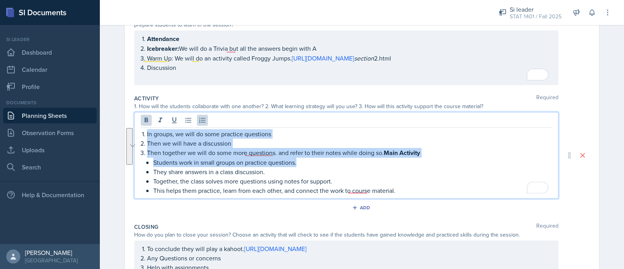
drag, startPoint x: 323, startPoint y: 144, endPoint x: 104, endPoint y: 117, distance: 220.2
click at [104, 117] on div "Planning Sheets Sep 25th, 2025 Planning Sheet Date September 25th, 2025 Septemb…" at bounding box center [362, 144] width 524 height 449
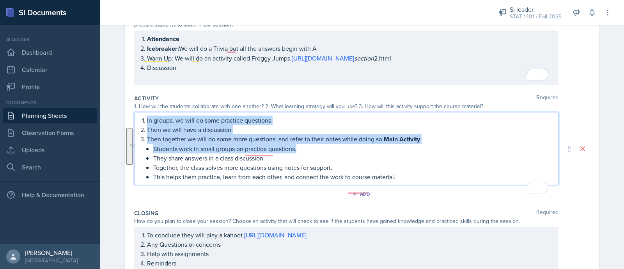
scroll to position [88, 0]
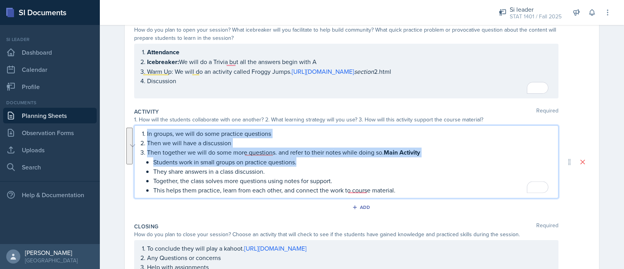
click at [215, 132] on p "In groups, we will do some practice questions" at bounding box center [349, 133] width 405 height 9
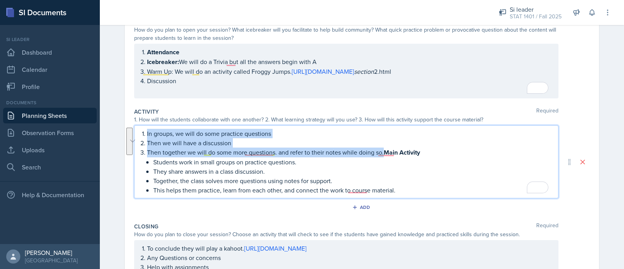
drag, startPoint x: 380, startPoint y: 149, endPoint x: 146, endPoint y: 112, distance: 237.4
click at [146, 112] on div "Activity Required 1. How will the students collaborate with one another? 2. Wha…" at bounding box center [362, 162] width 456 height 115
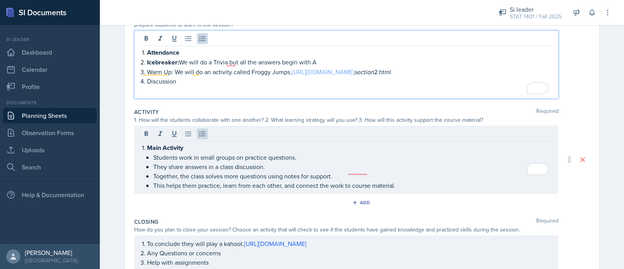
scroll to position [115, 0]
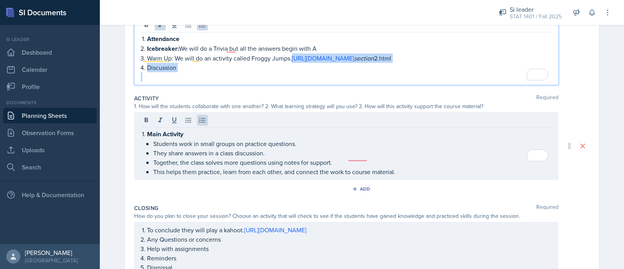
drag, startPoint x: 290, startPoint y: 59, endPoint x: 322, endPoint y: 77, distance: 36.9
click at [322, 77] on div "Attendance Icebreaker: We will do a Trivia but all the answers begin with A War…" at bounding box center [346, 58] width 411 height 48
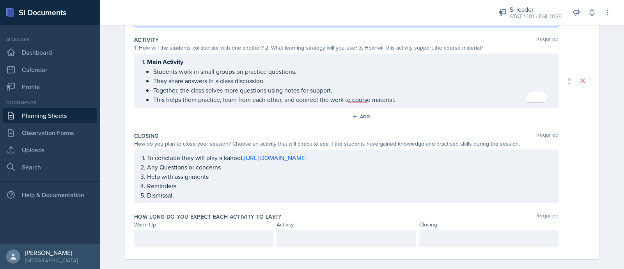
scroll to position [171, 0]
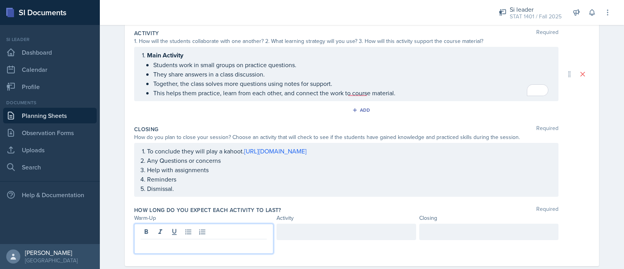
click at [213, 230] on div at bounding box center [203, 239] width 139 height 30
click at [295, 230] on div at bounding box center [346, 230] width 139 height 16
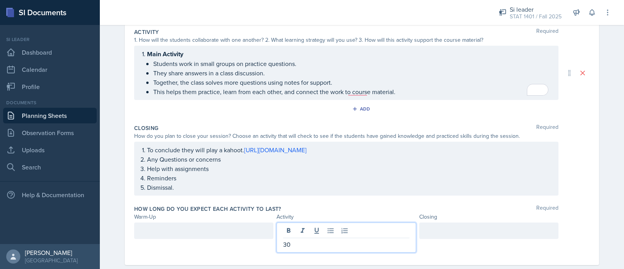
click at [201, 231] on div at bounding box center [203, 230] width 139 height 16
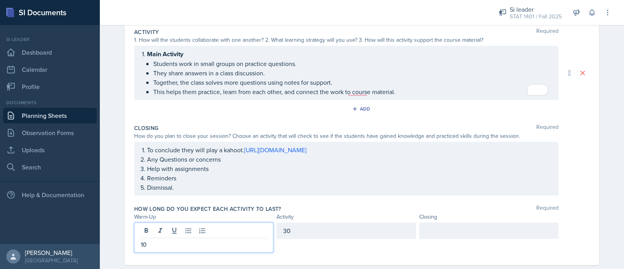
click at [429, 225] on div at bounding box center [488, 230] width 139 height 16
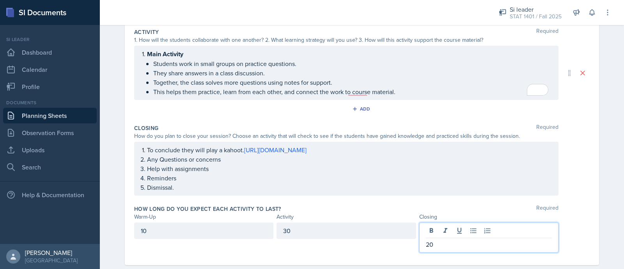
click at [435, 188] on p "Dismissal." at bounding box center [349, 187] width 405 height 9
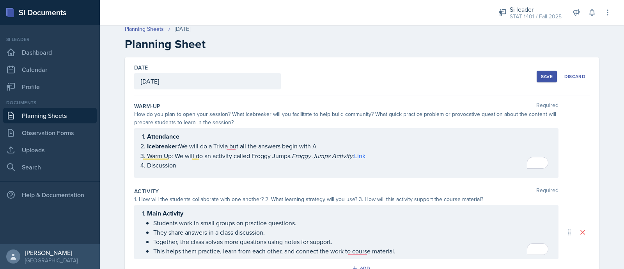
scroll to position [0, 0]
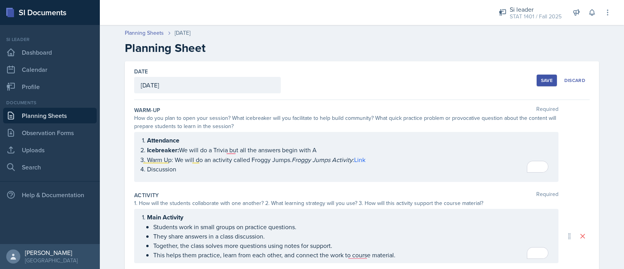
click at [544, 80] on div "Save" at bounding box center [547, 80] width 12 height 6
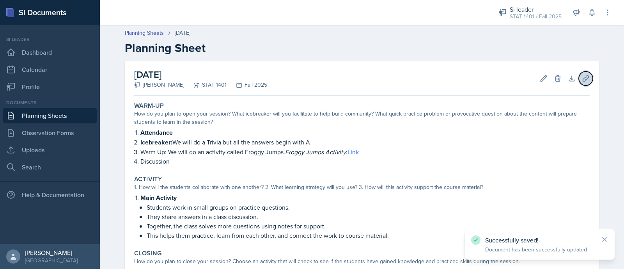
click at [583, 84] on button "Uploads" at bounding box center [586, 78] width 14 height 14
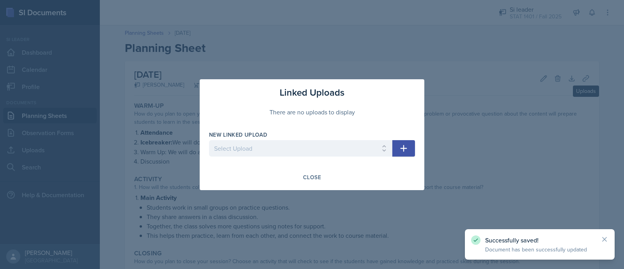
click at [142, 128] on div at bounding box center [312, 134] width 624 height 269
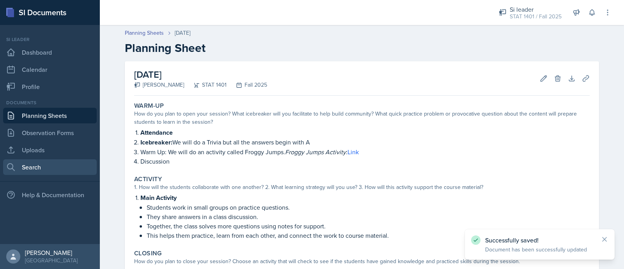
click at [49, 161] on link "Search" at bounding box center [50, 167] width 94 height 16
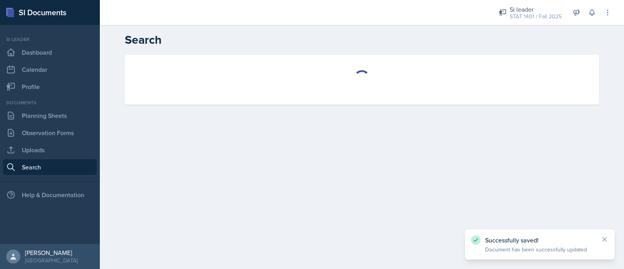
select select "all"
select select "1"
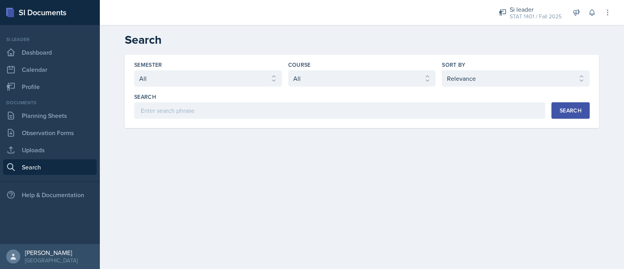
click at [55, 160] on link "Search" at bounding box center [50, 167] width 94 height 16
click at [44, 155] on link "Uploads" at bounding box center [50, 150] width 94 height 16
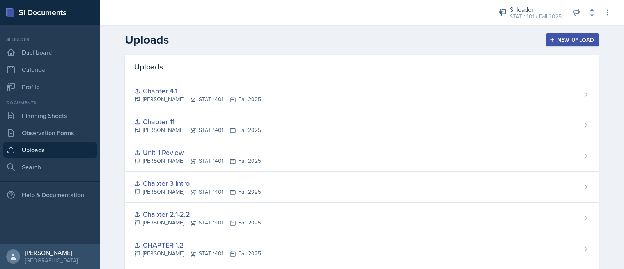
click at [577, 41] on div "New Upload" at bounding box center [572, 40] width 43 height 6
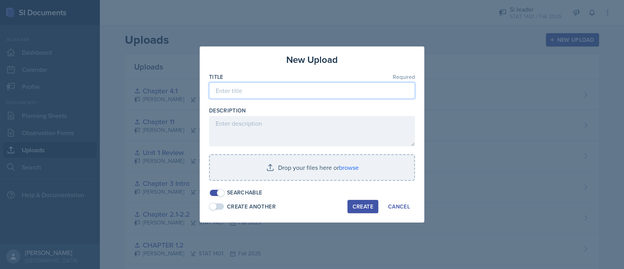
click at [361, 93] on input at bounding box center [312, 90] width 206 height 16
type input "Chapter 4.2"
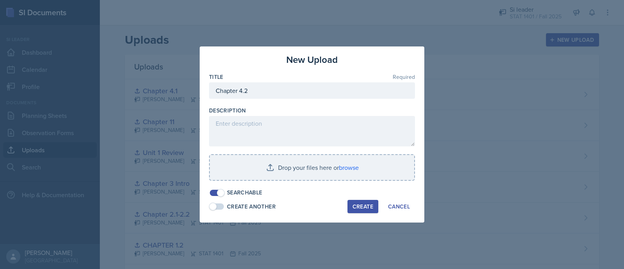
click at [364, 212] on button "Create" at bounding box center [363, 206] width 31 height 13
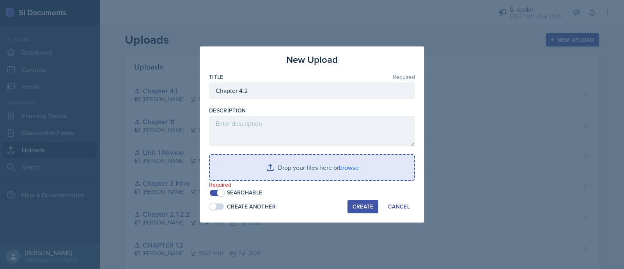
click at [373, 170] on input "file" at bounding box center [312, 167] width 204 height 25
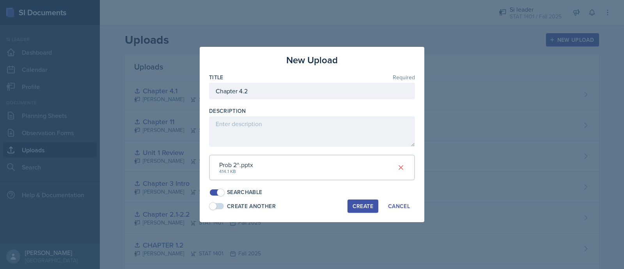
click at [373, 211] on button "Create" at bounding box center [363, 205] width 31 height 13
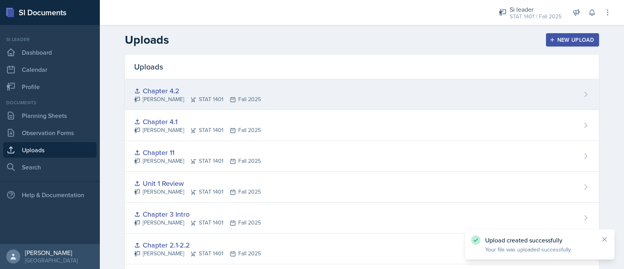
click at [421, 91] on div "Chapter 4.2 Asha-Kaye Johnson STAT 1401 Fall 2025" at bounding box center [362, 94] width 474 height 31
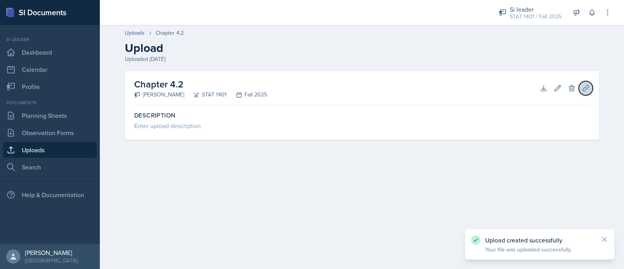
click at [584, 94] on button "Planning Sheets" at bounding box center [586, 88] width 14 height 14
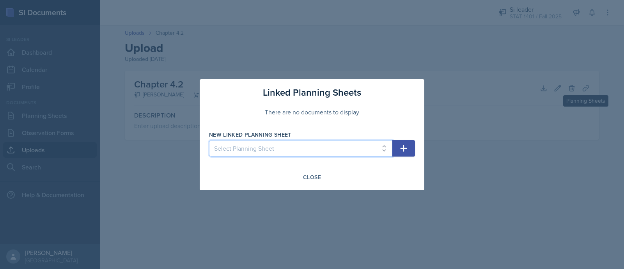
click at [320, 151] on select "Select Planning Sheet Sep 25th, 2025 Sep 23rd, 2025 Sep 18th, 2025 Sep 16th, 20…" at bounding box center [300, 148] width 183 height 16
select select "802ca1a7-bcb7-47b5-a6cc-9b97bd750a38"
click at [209, 140] on select "Select Planning Sheet Sep 25th, 2025 Sep 23rd, 2025 Sep 18th, 2025 Sep 16th, 20…" at bounding box center [300, 148] width 183 height 16
click at [408, 154] on button "button" at bounding box center [404, 148] width 23 height 16
select select
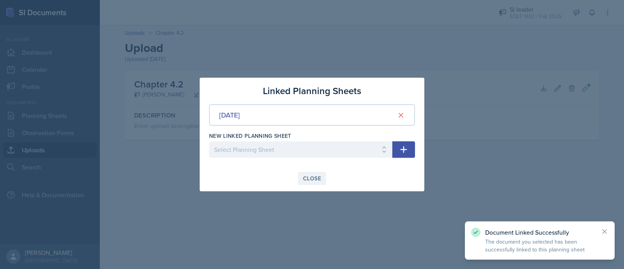
click at [320, 181] on div "Close" at bounding box center [312, 178] width 18 height 6
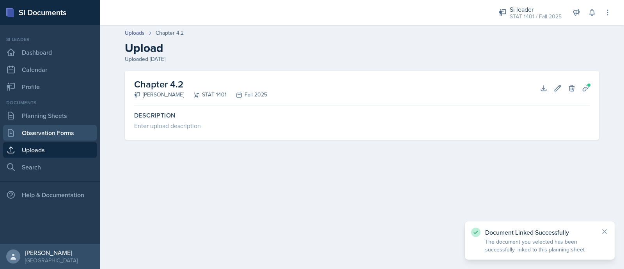
click at [55, 125] on link "Observation Forms" at bounding box center [50, 133] width 94 height 16
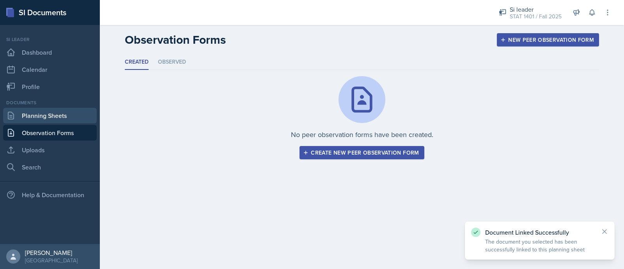
click at [68, 113] on link "Planning Sheets" at bounding box center [50, 116] width 94 height 16
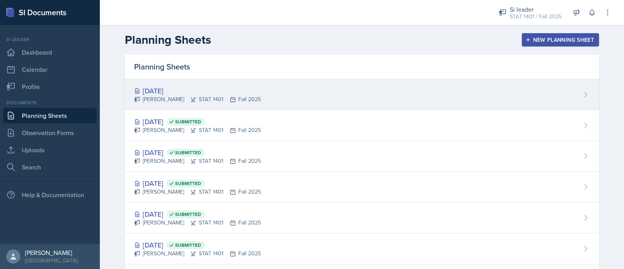
click at [473, 94] on div "Sep 25th, 2025 Asha-Kaye Johnson STAT 1401 Fall 2025" at bounding box center [362, 94] width 474 height 31
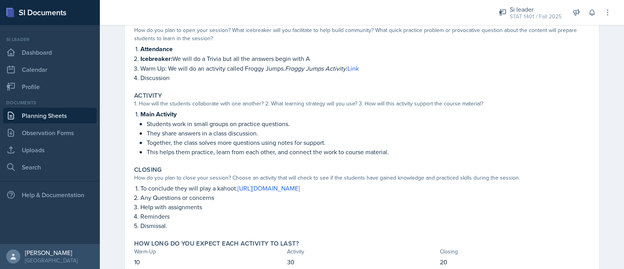
scroll to position [133, 0]
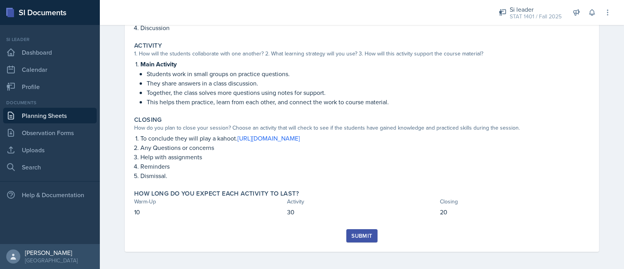
click at [355, 240] on button "Submit" at bounding box center [362, 235] width 31 height 13
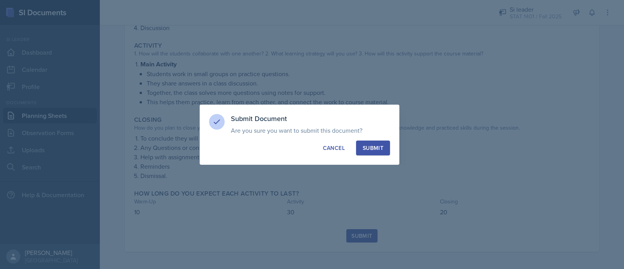
click at [377, 150] on div "Submit" at bounding box center [373, 148] width 21 height 8
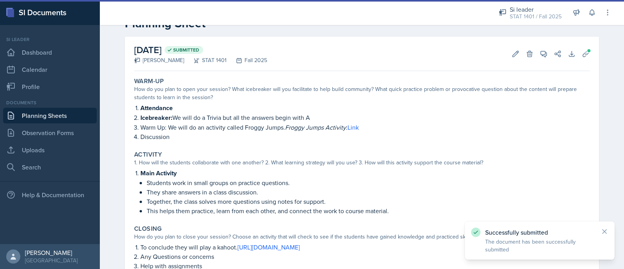
scroll to position [0, 0]
